Goal: Information Seeking & Learning: Learn about a topic

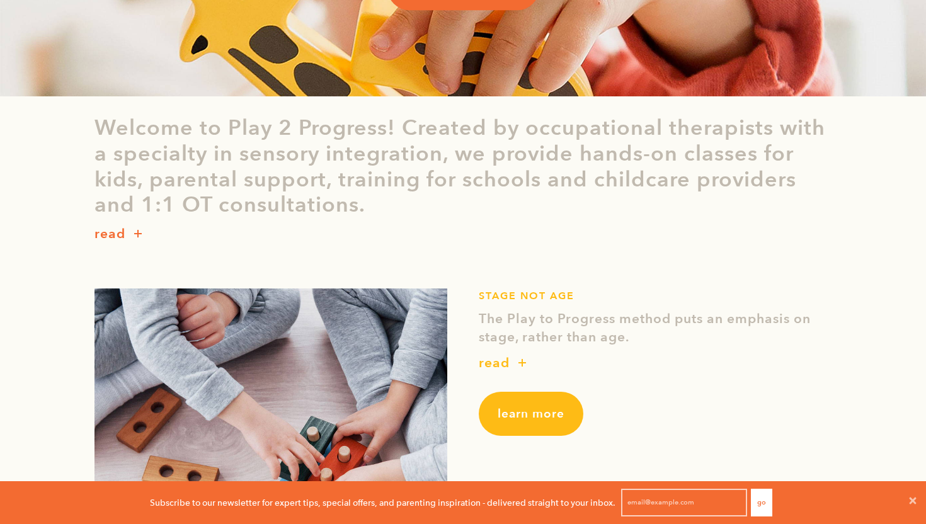
scroll to position [456, 0]
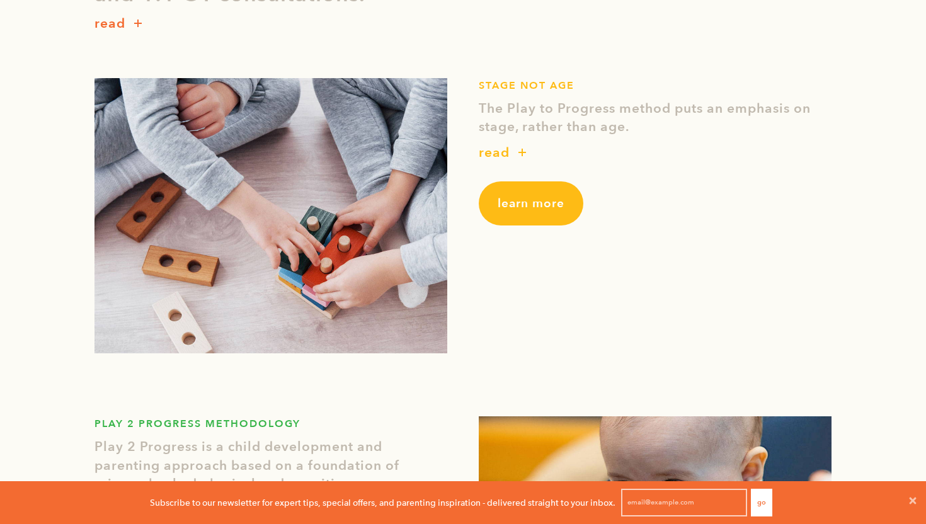
click at [524, 206] on span "learn more" at bounding box center [530, 203] width 67 height 16
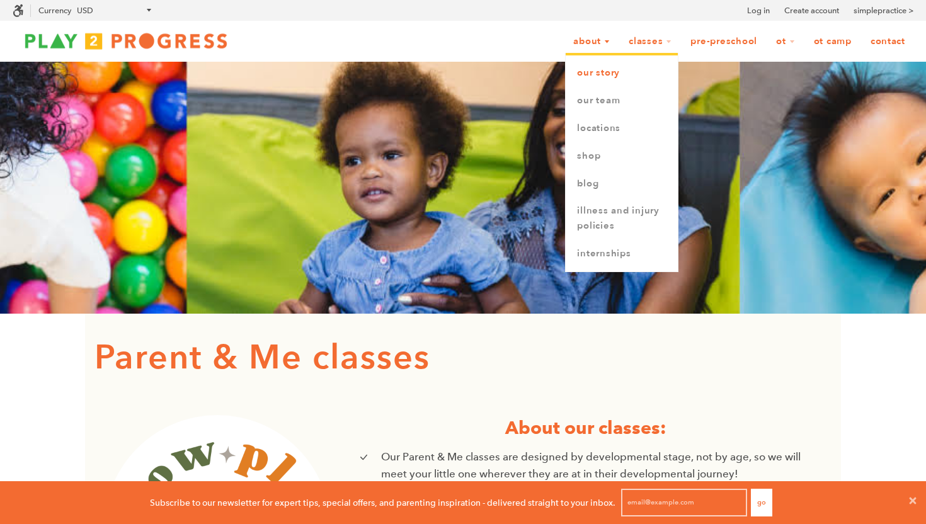
click at [595, 75] on link "Our Story" at bounding box center [621, 73] width 112 height 28
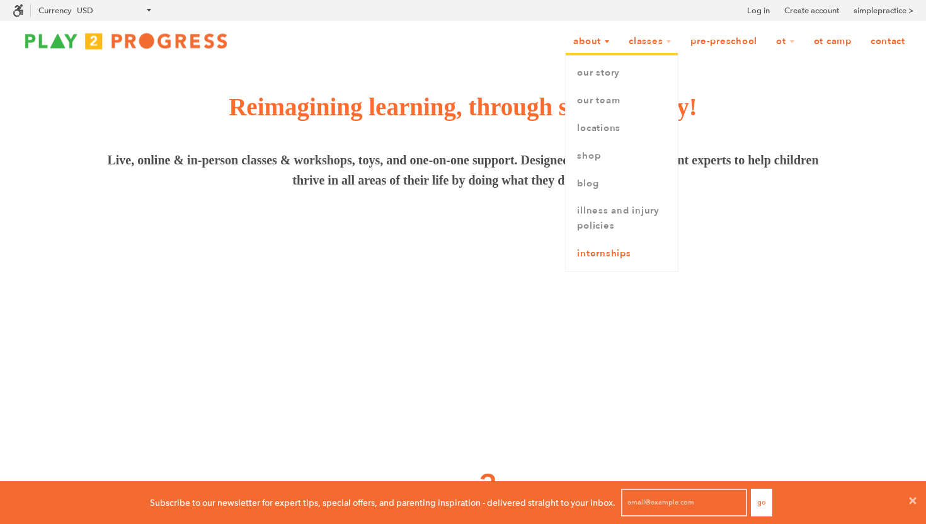
click at [593, 249] on link "Internships" at bounding box center [621, 254] width 112 height 28
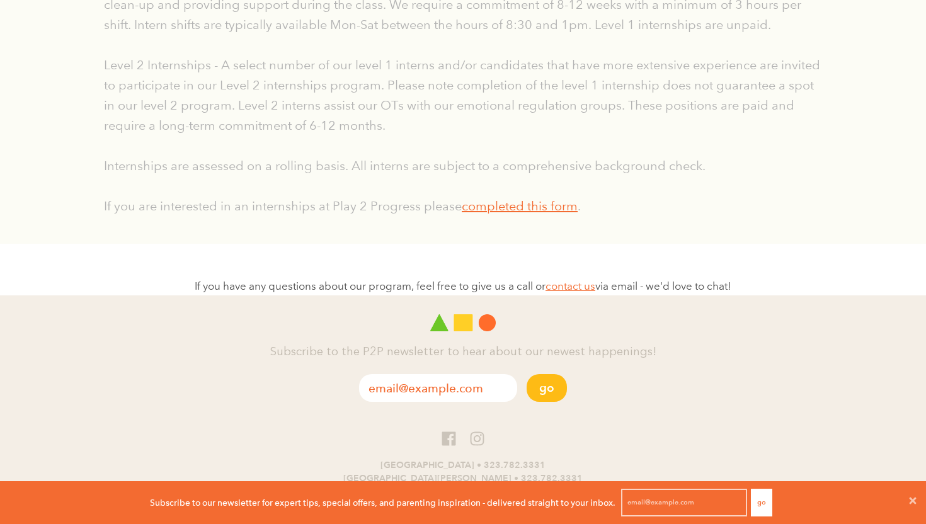
scroll to position [407, 0]
